Goal: Information Seeking & Learning: Learn about a topic

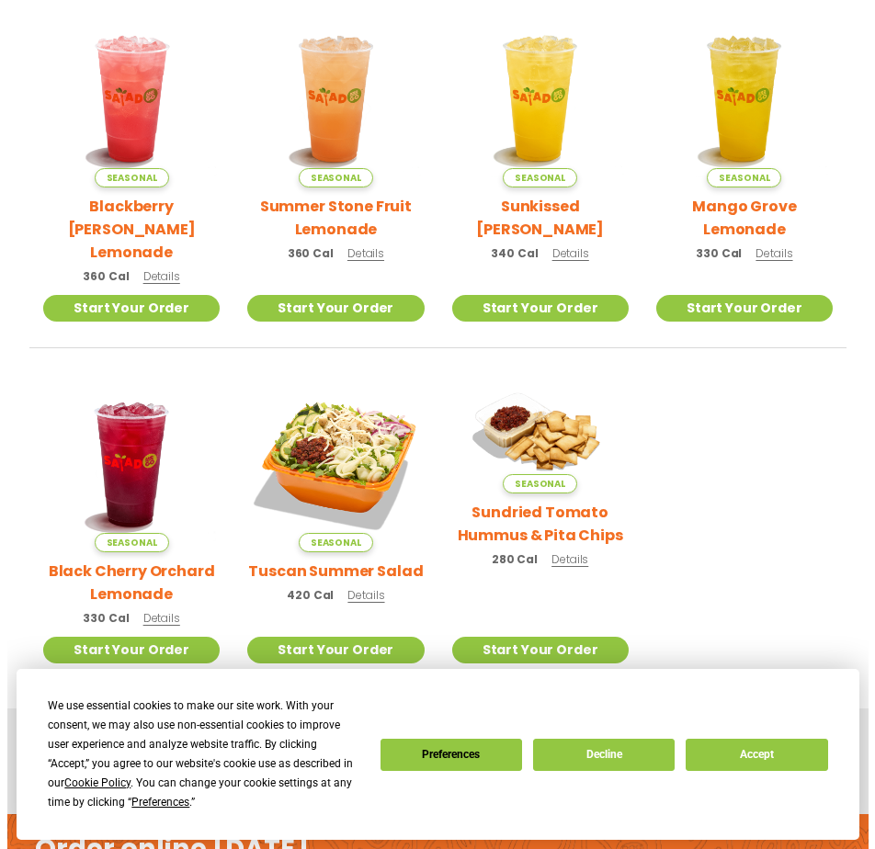
scroll to position [551, 0]
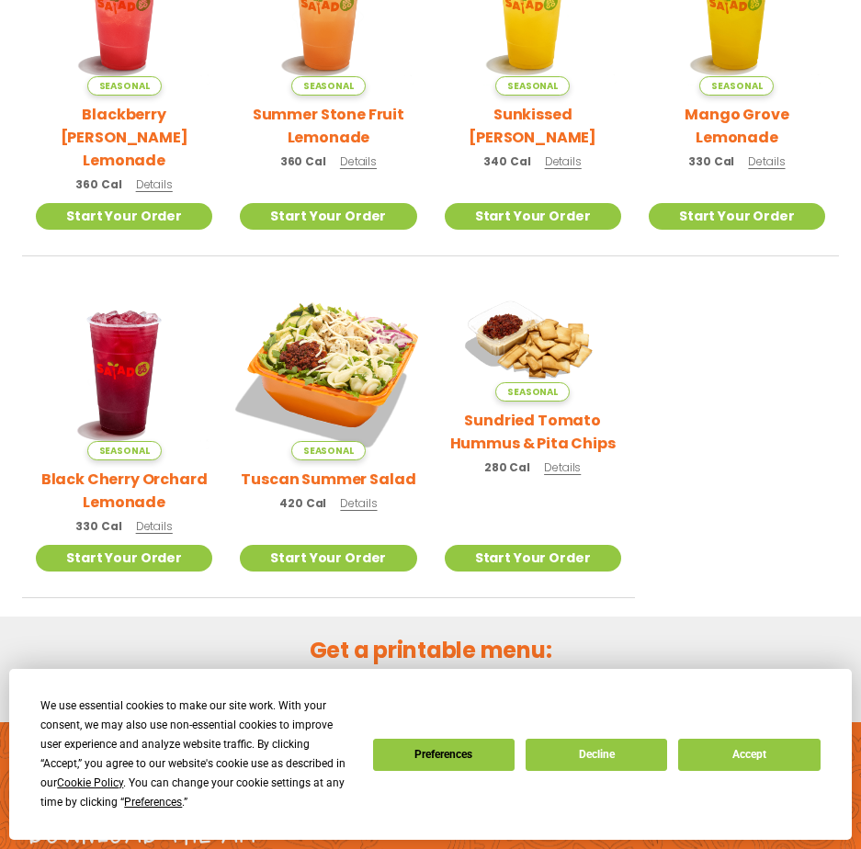
click at [378, 339] on img at bounding box center [329, 372] width 208 height 208
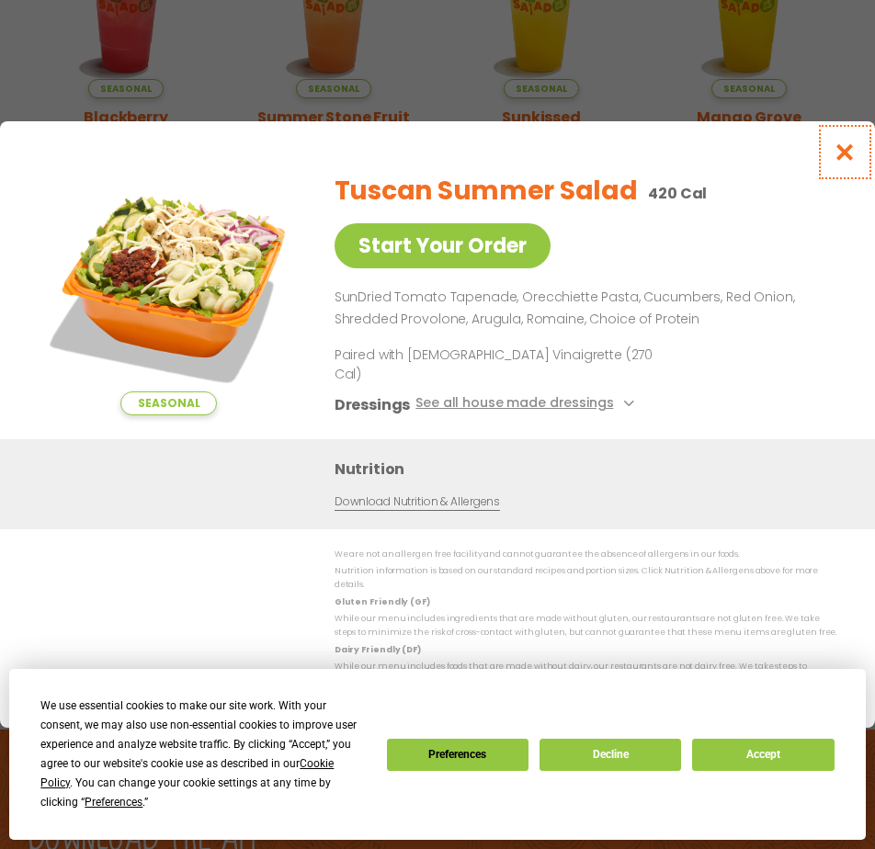
click at [844, 162] on icon "Close modal" at bounding box center [844, 151] width 23 height 19
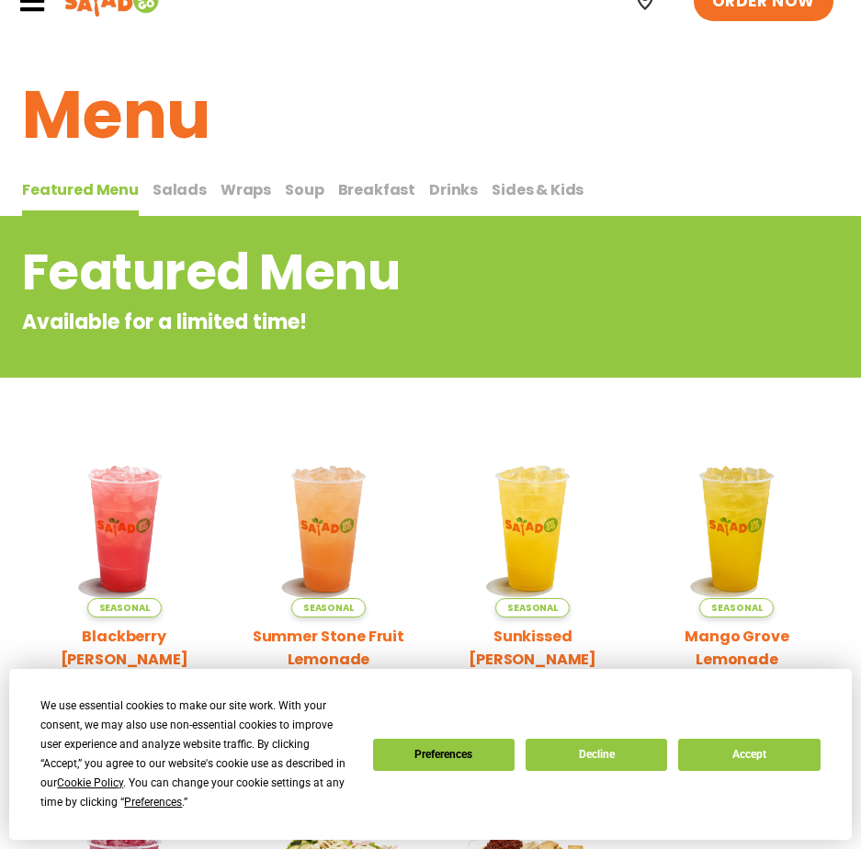
scroll to position [28, 0]
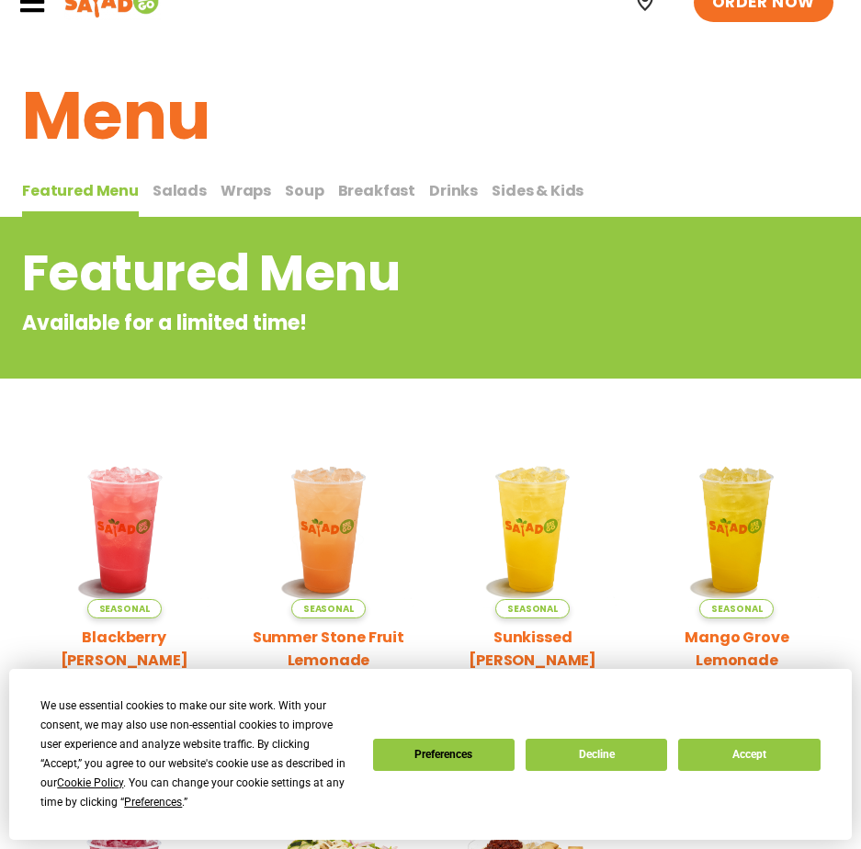
click at [170, 198] on span "Salads" at bounding box center [180, 190] width 54 height 21
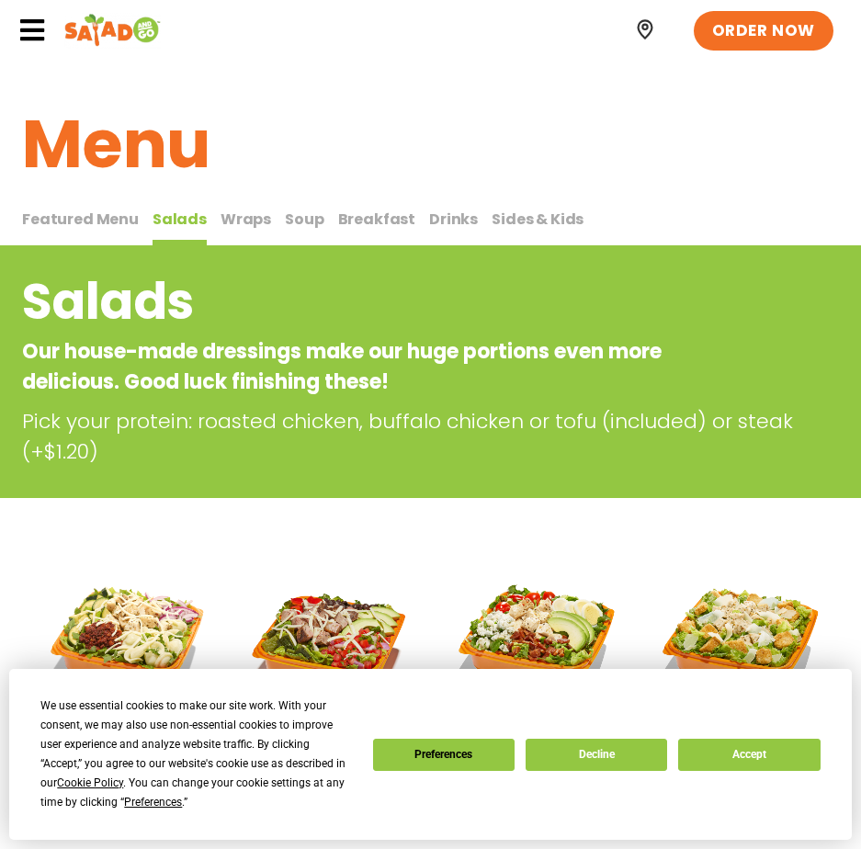
click at [493, 220] on span "Sides & Kids" at bounding box center [538, 219] width 92 height 21
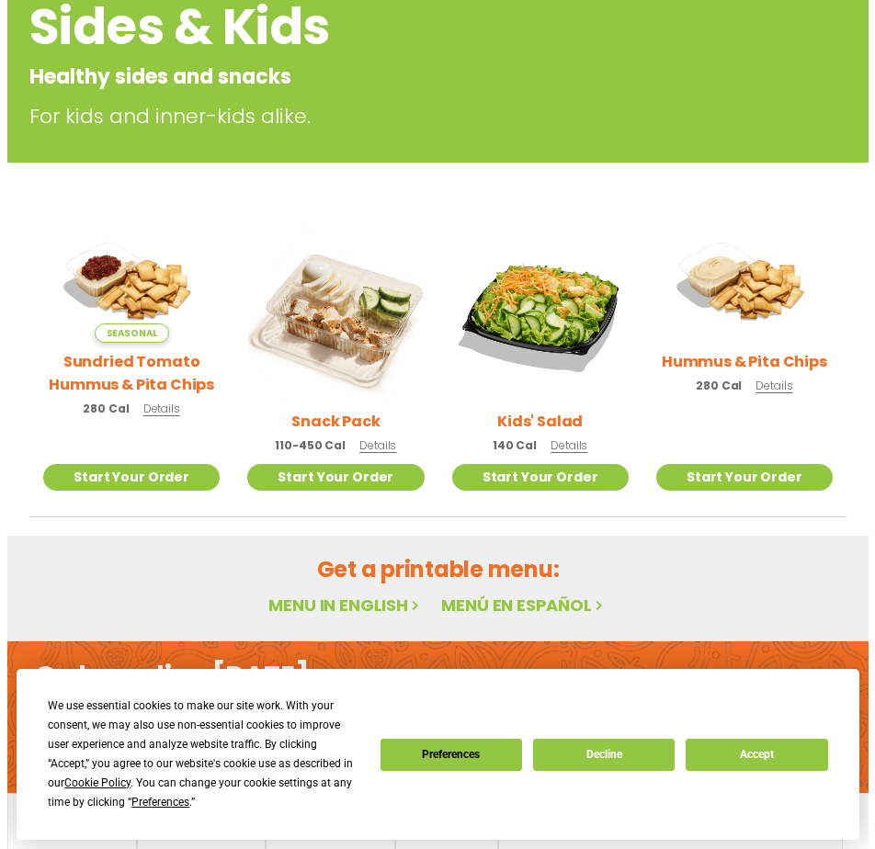
scroll to position [276, 0]
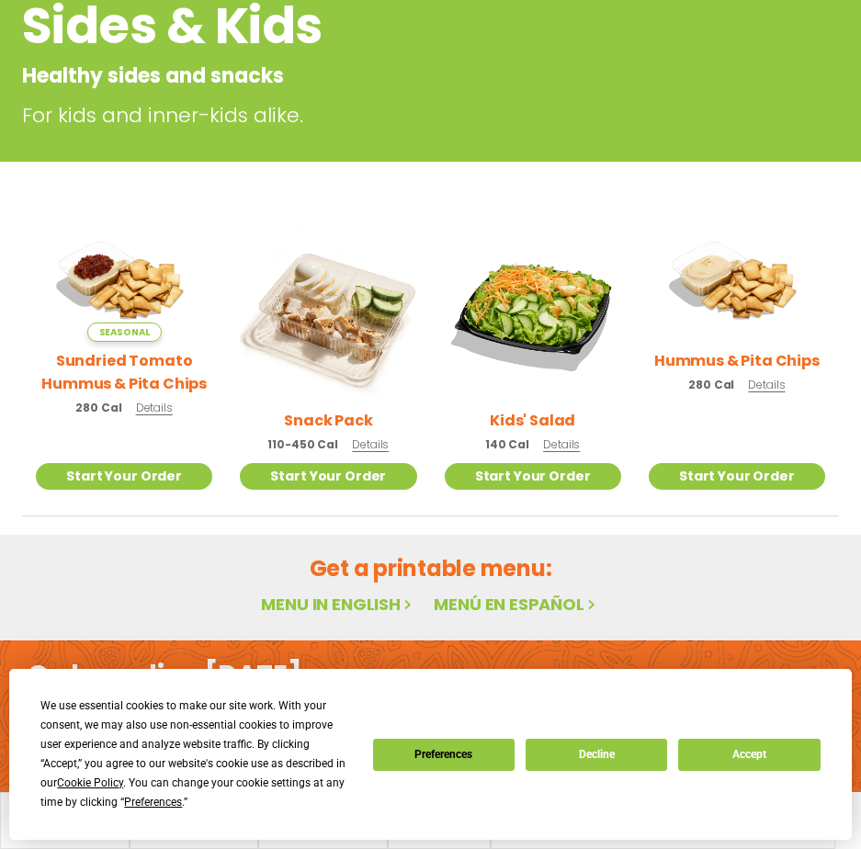
click at [563, 445] on span "Details" at bounding box center [561, 444] width 37 height 16
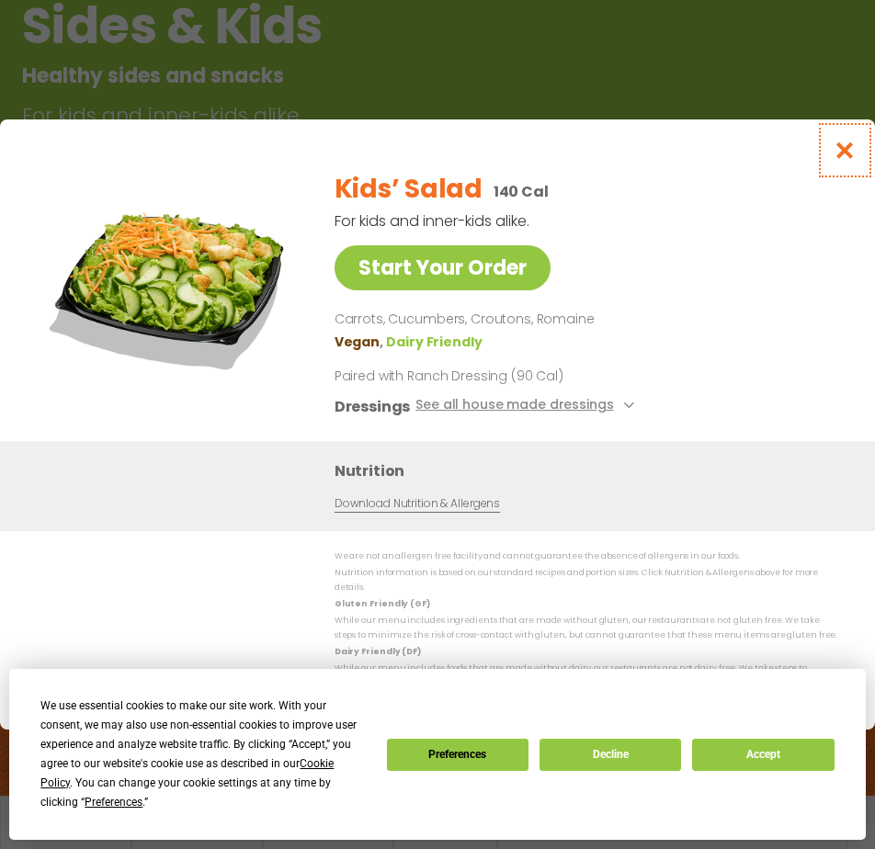
click at [839, 160] on icon "Close modal" at bounding box center [844, 150] width 23 height 19
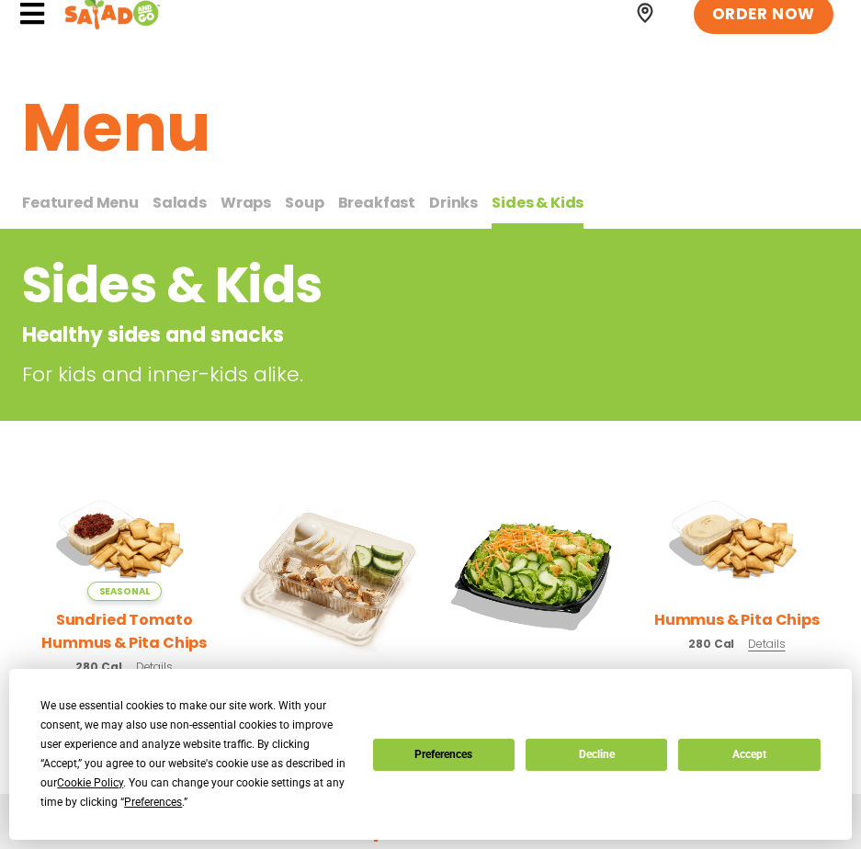
scroll to position [0, 0]
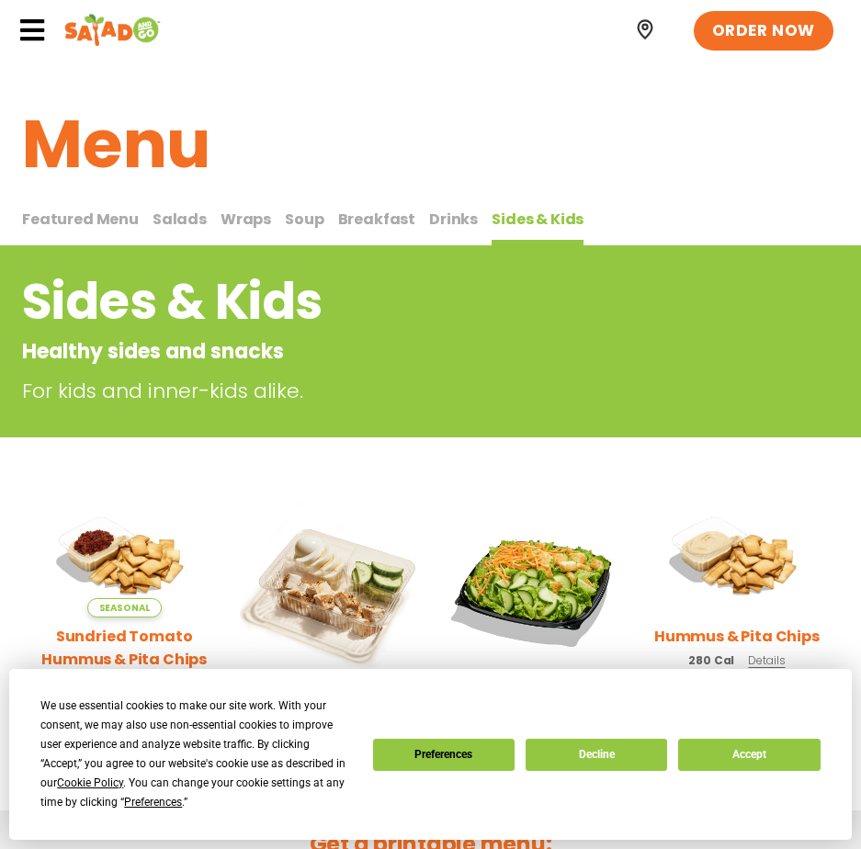
click at [182, 224] on span "Salads" at bounding box center [180, 219] width 54 height 21
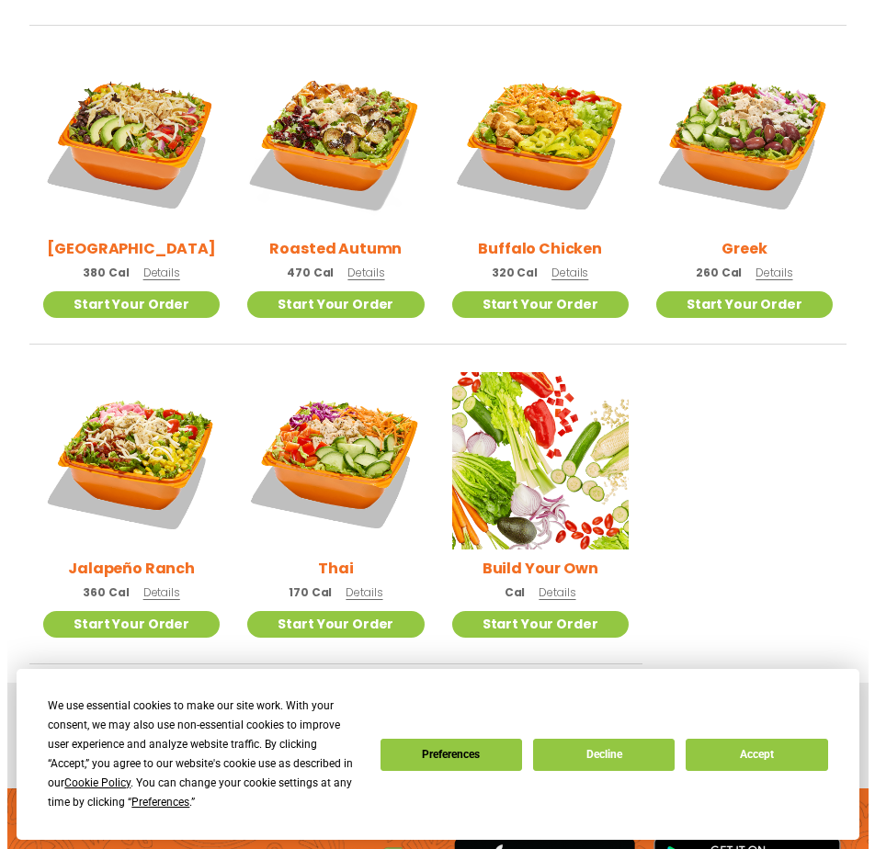
scroll to position [735, 0]
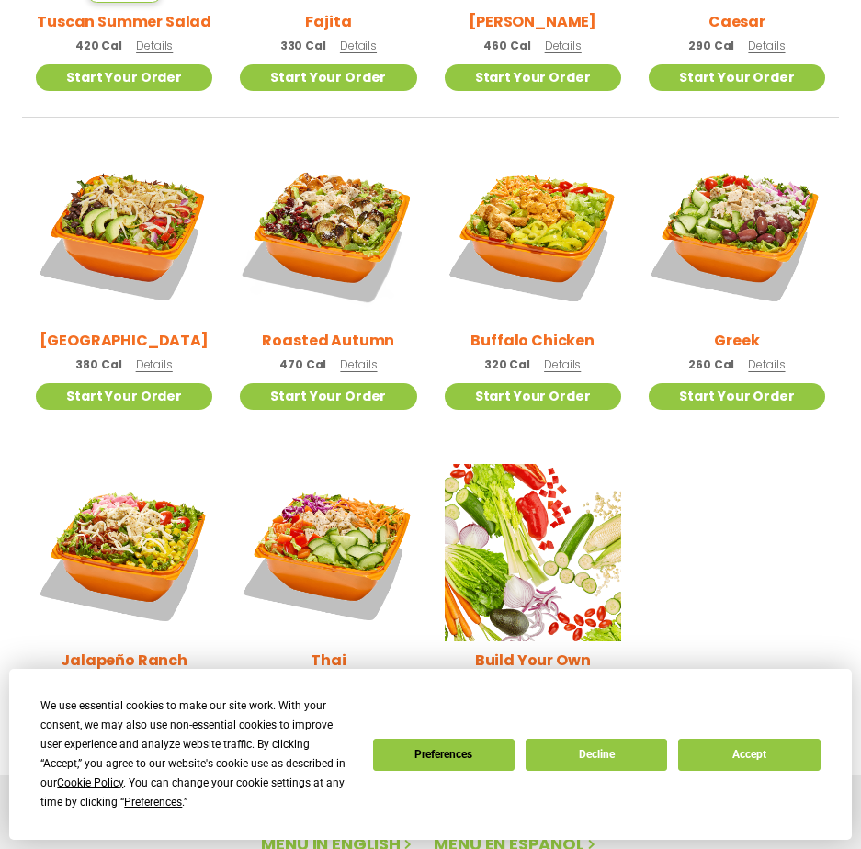
click at [773, 365] on span "Details" at bounding box center [766, 364] width 37 height 16
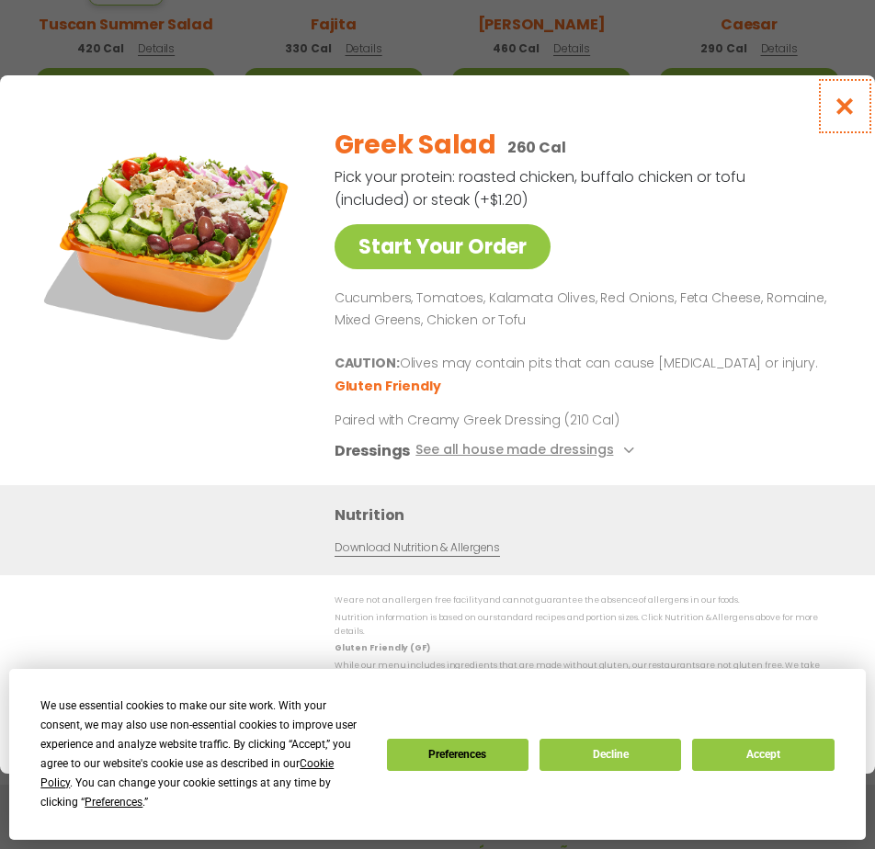
click at [848, 112] on icon "Close modal" at bounding box center [844, 105] width 23 height 19
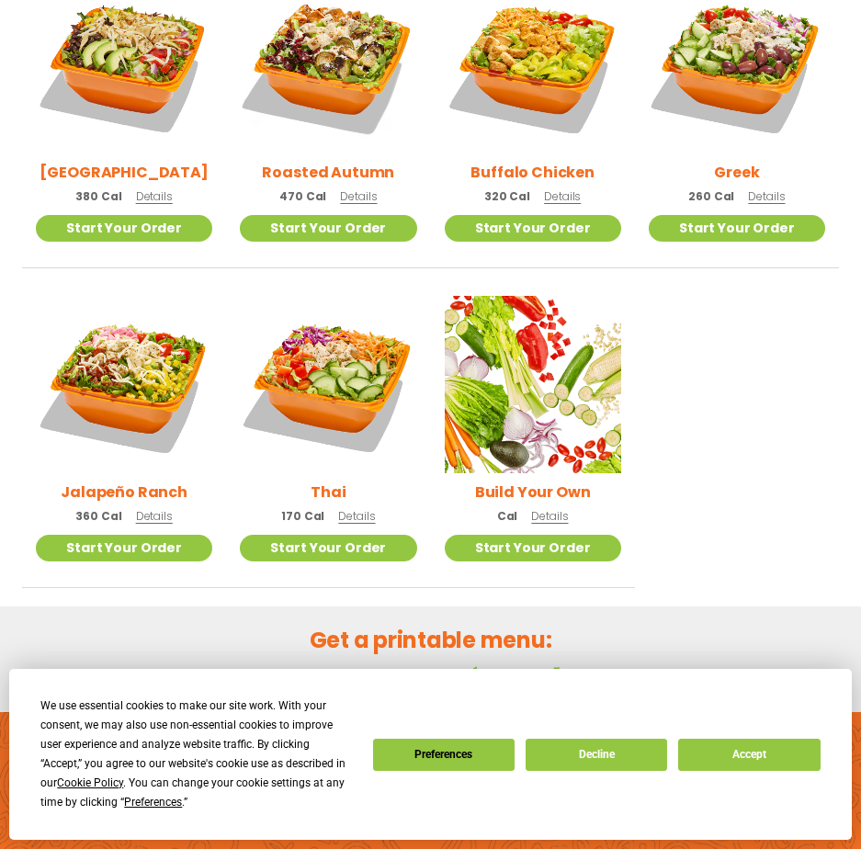
scroll to position [918, 0]
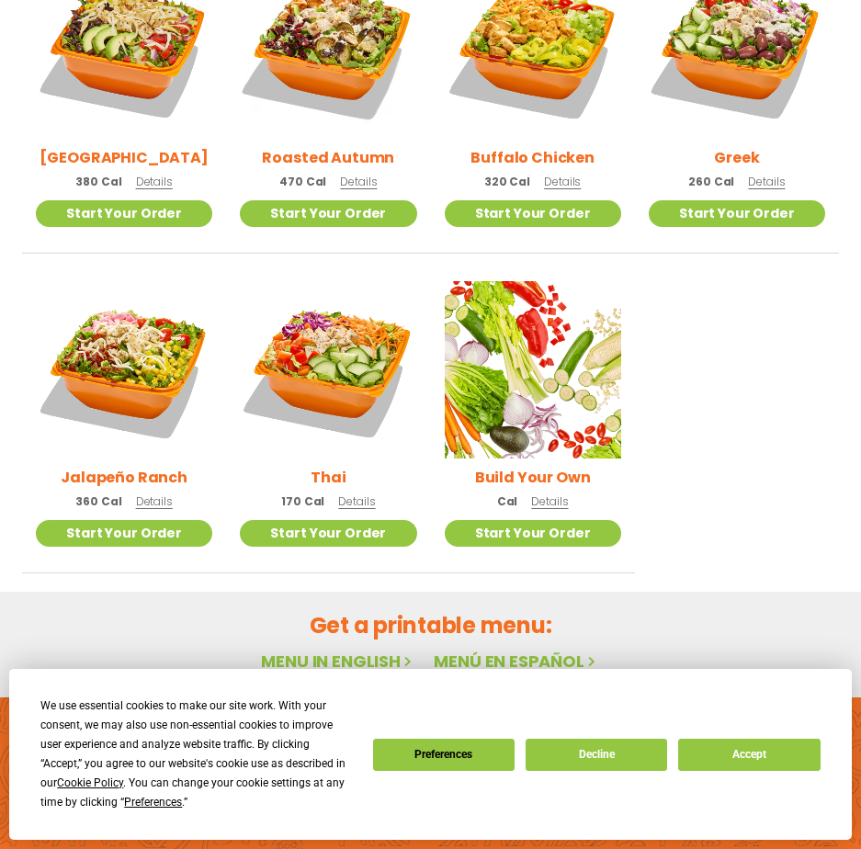
click at [354, 503] on span "Details" at bounding box center [356, 501] width 37 height 16
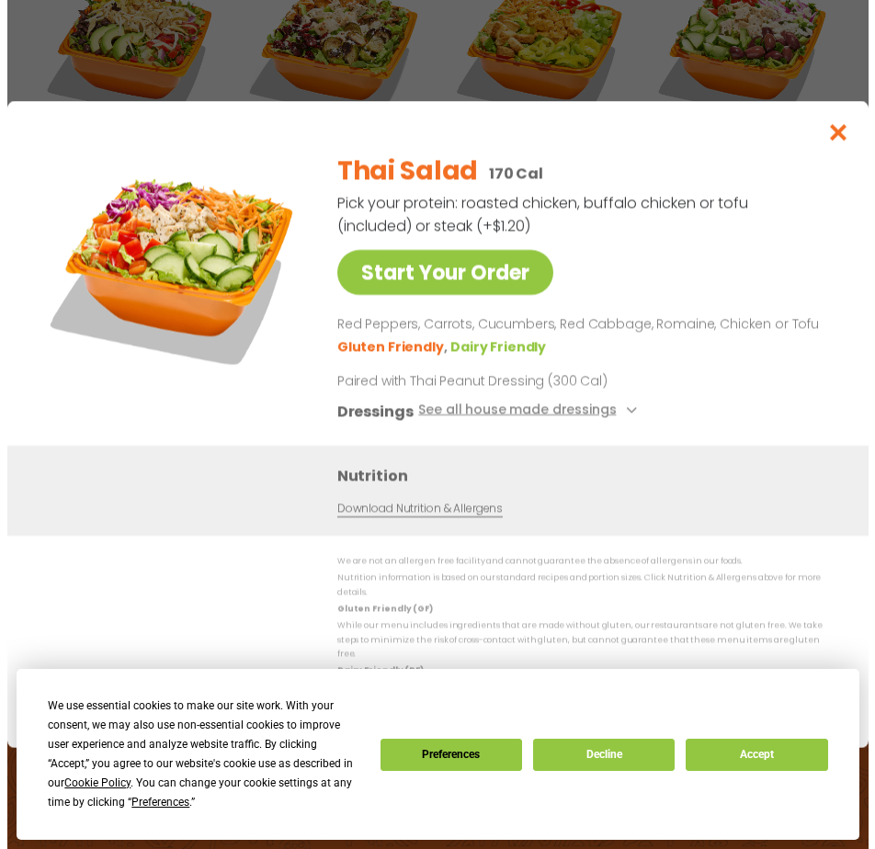
scroll to position [921, 0]
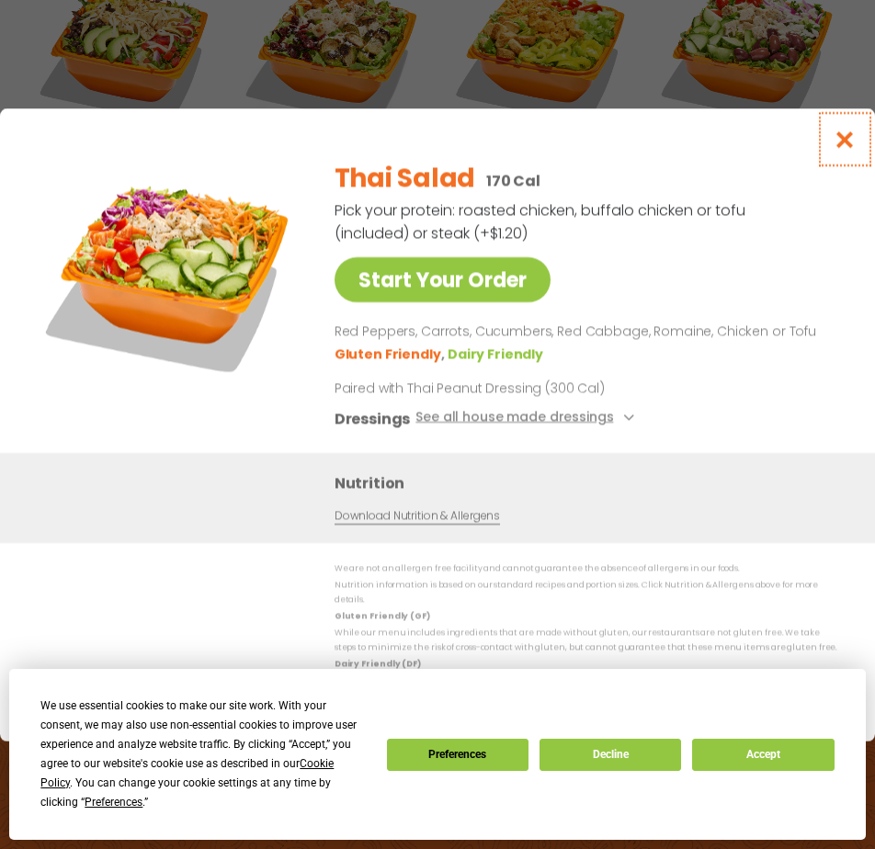
click at [848, 139] on icon "Close modal" at bounding box center [844, 139] width 23 height 19
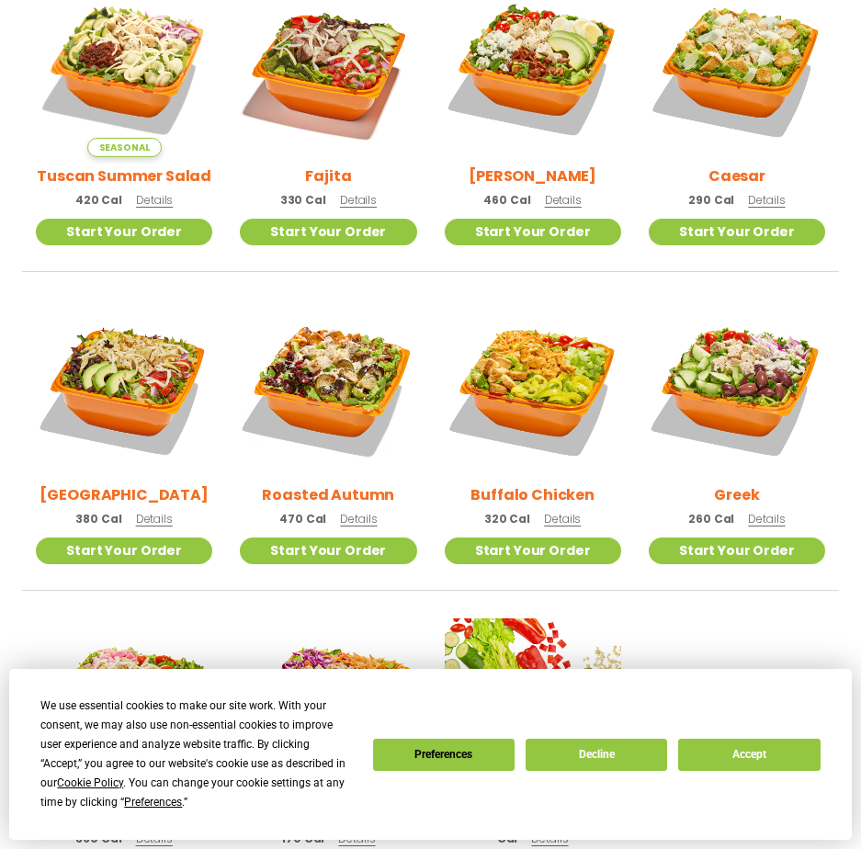
scroll to position [550, 0]
